Goal: Task Accomplishment & Management: Manage account settings

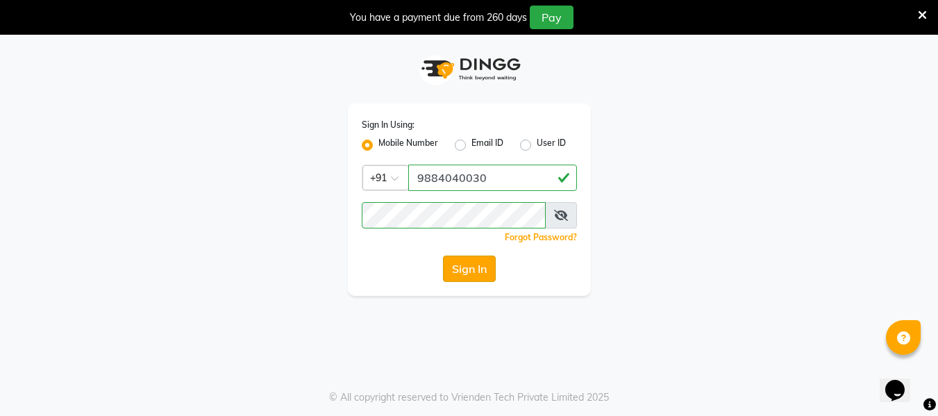
click at [461, 264] on button "Sign In" at bounding box center [469, 269] width 53 height 26
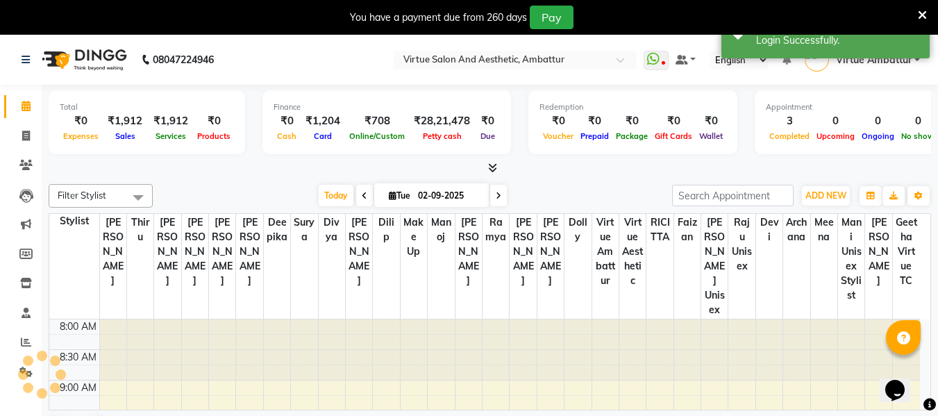
scroll to position [551, 0]
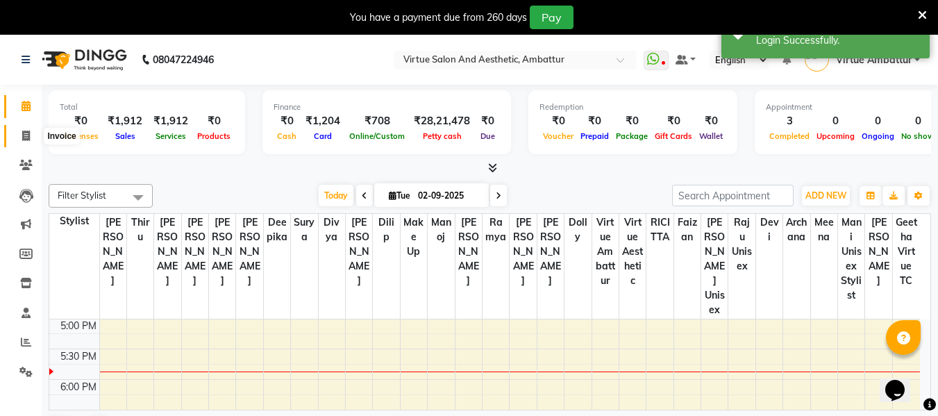
click at [30, 135] on icon at bounding box center [26, 136] width 8 height 10
select select "service"
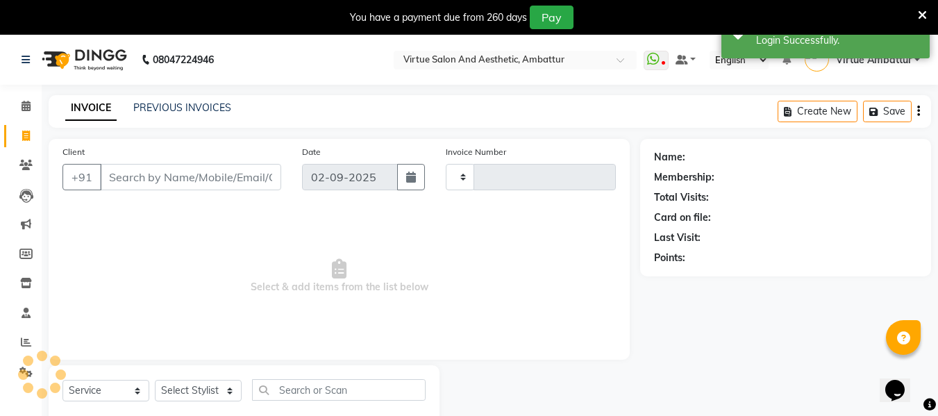
type input "3163"
select select "5237"
click at [131, 189] on input "Client" at bounding box center [190, 177] width 181 height 26
click at [142, 171] on input "Client" at bounding box center [190, 177] width 181 height 26
type input "917010568963"
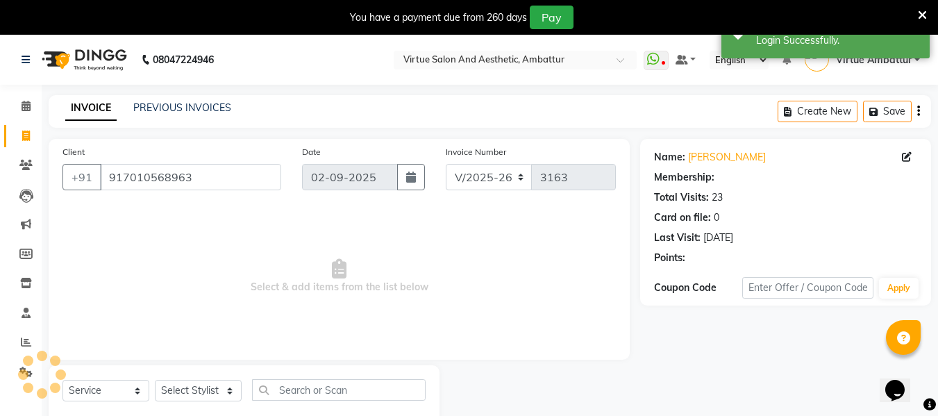
select select "1: Object"
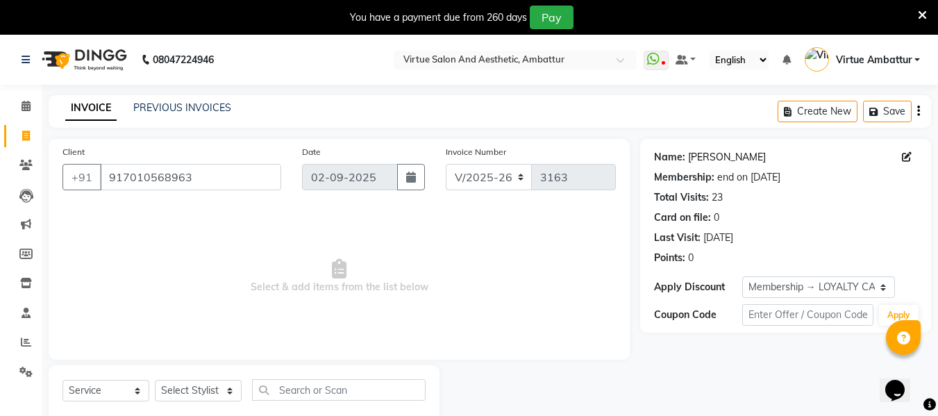
click at [708, 152] on link "[PERSON_NAME]" at bounding box center [727, 157] width 78 height 15
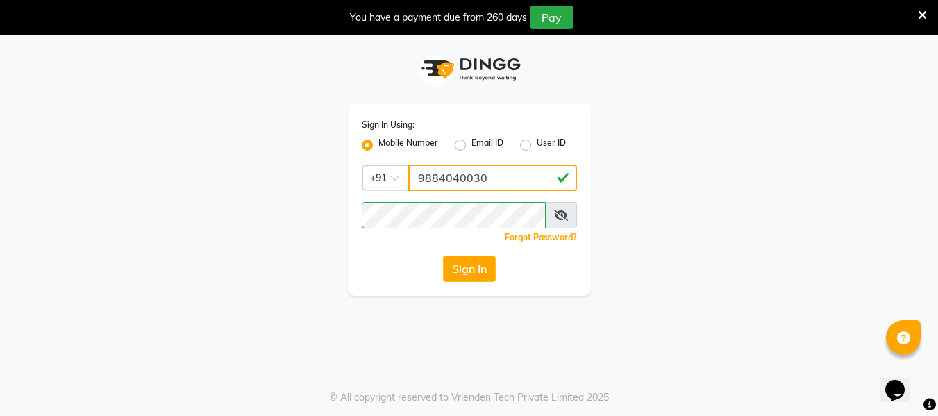
click at [507, 172] on input "9884040030" at bounding box center [492, 178] width 169 height 26
type input "8807881178"
click at [480, 274] on button "Sign In" at bounding box center [469, 269] width 53 height 26
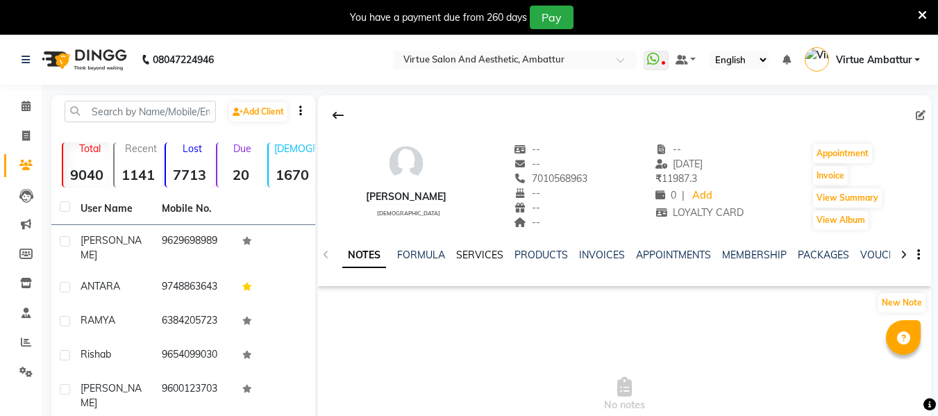
click at [491, 251] on link "SERVICES" at bounding box center [479, 255] width 47 height 13
